Goal: Navigation & Orientation: Find specific page/section

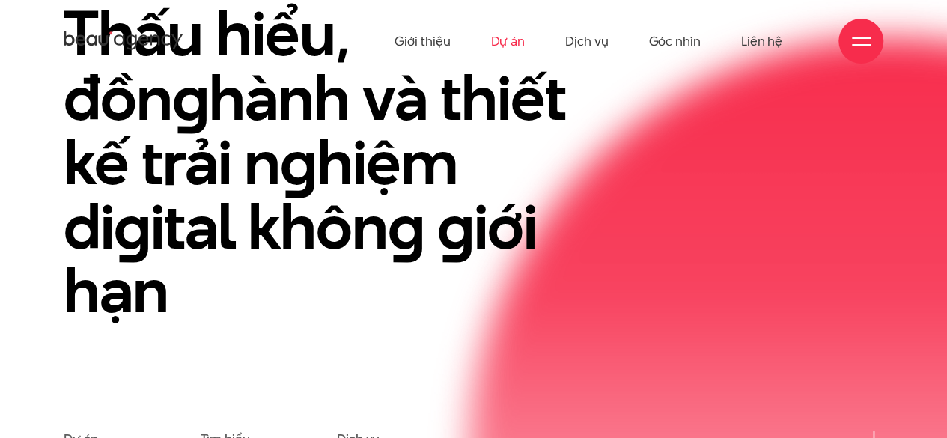
click at [519, 43] on link "Dự án" at bounding box center [507, 41] width 34 height 82
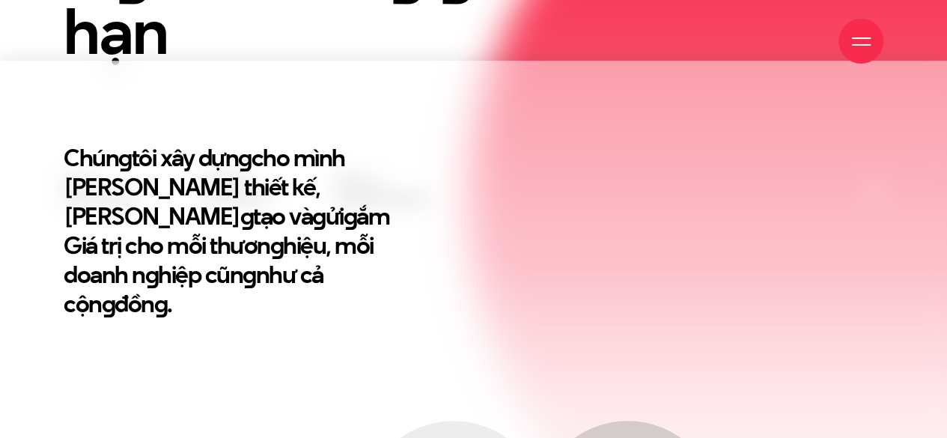
scroll to position [617, 0]
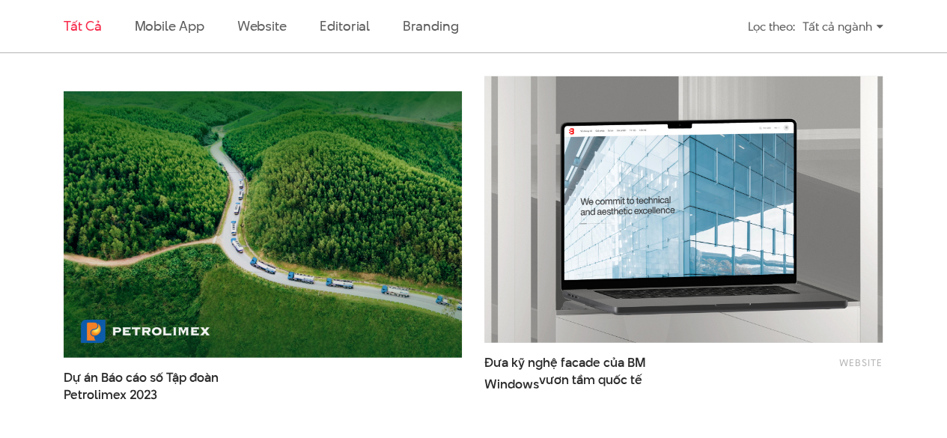
scroll to position [1933, 0]
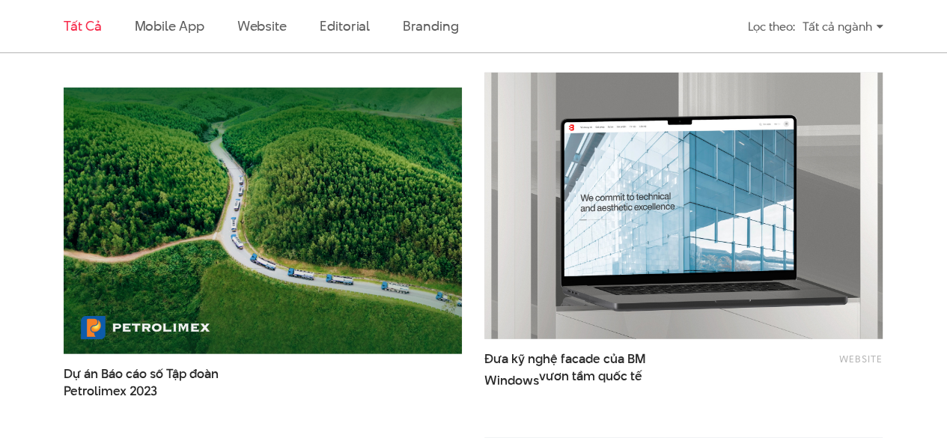
click at [391, 186] on img at bounding box center [263, 221] width 398 height 266
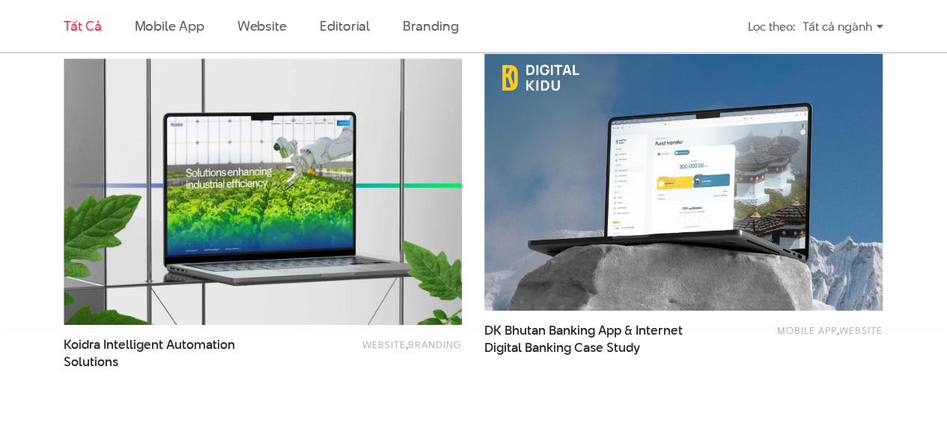
scroll to position [2325, 0]
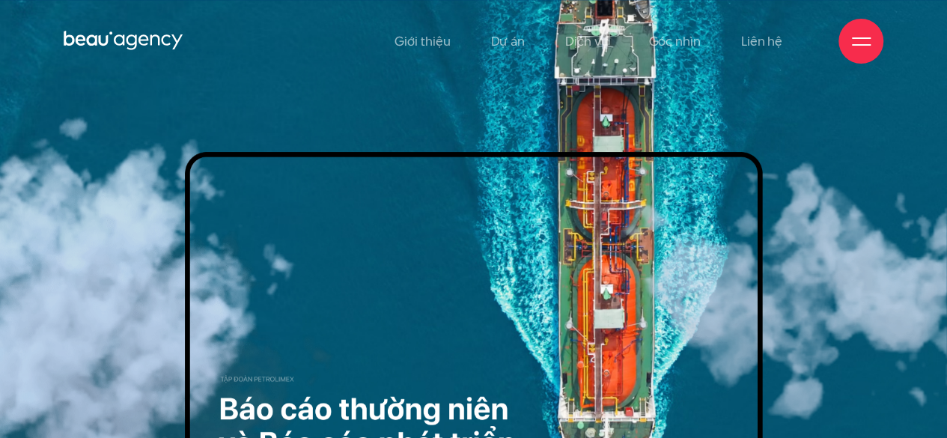
scroll to position [1, 0]
